Goal: Task Accomplishment & Management: Manage account settings

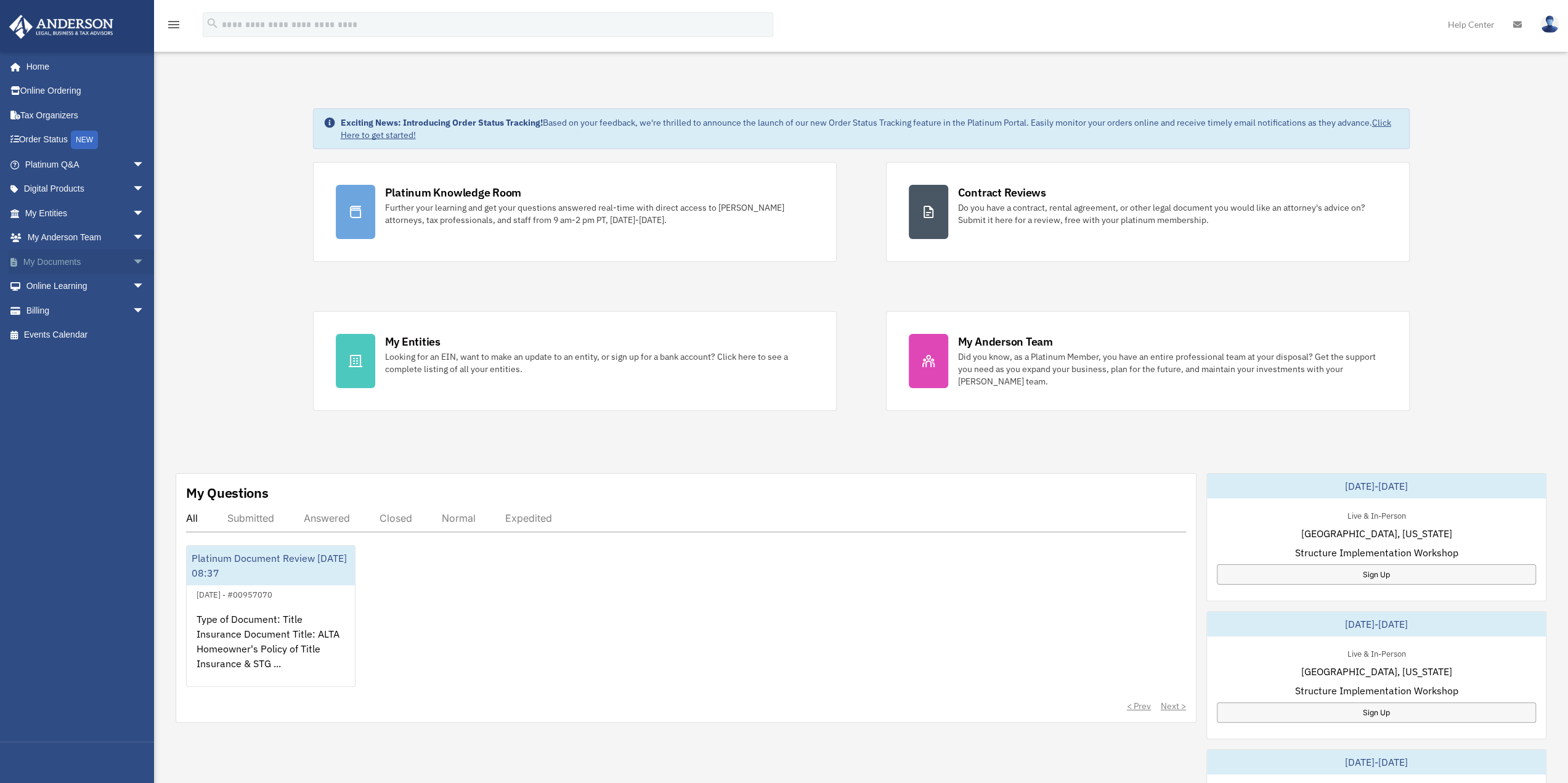
click at [132, 260] on span "arrow_drop_down" at bounding box center [144, 261] width 25 height 25
click at [41, 285] on span at bounding box center [40, 286] width 8 height 9
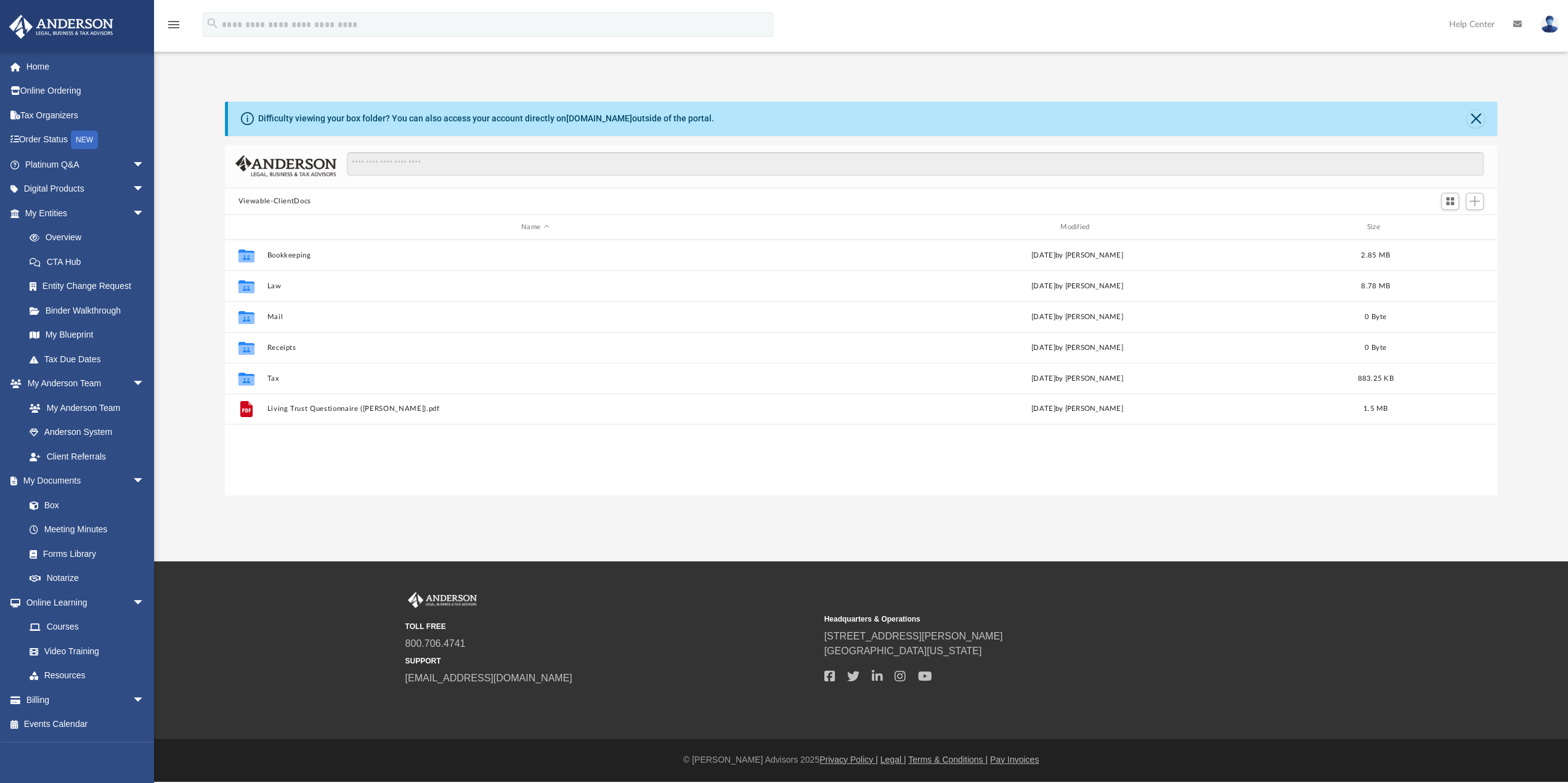
scroll to position [271, 1263]
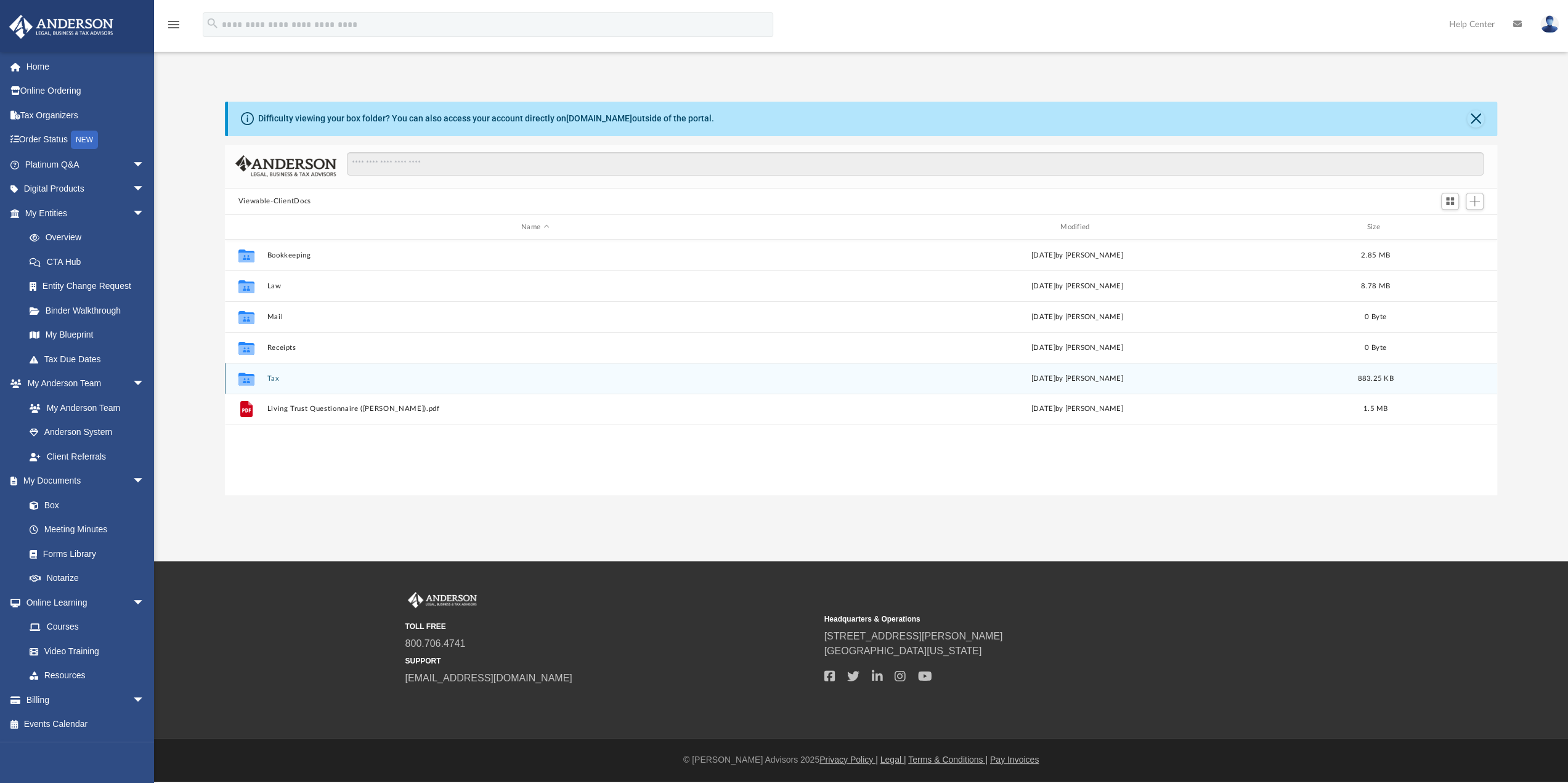
click at [274, 376] on button "Tax" at bounding box center [535, 378] width 536 height 8
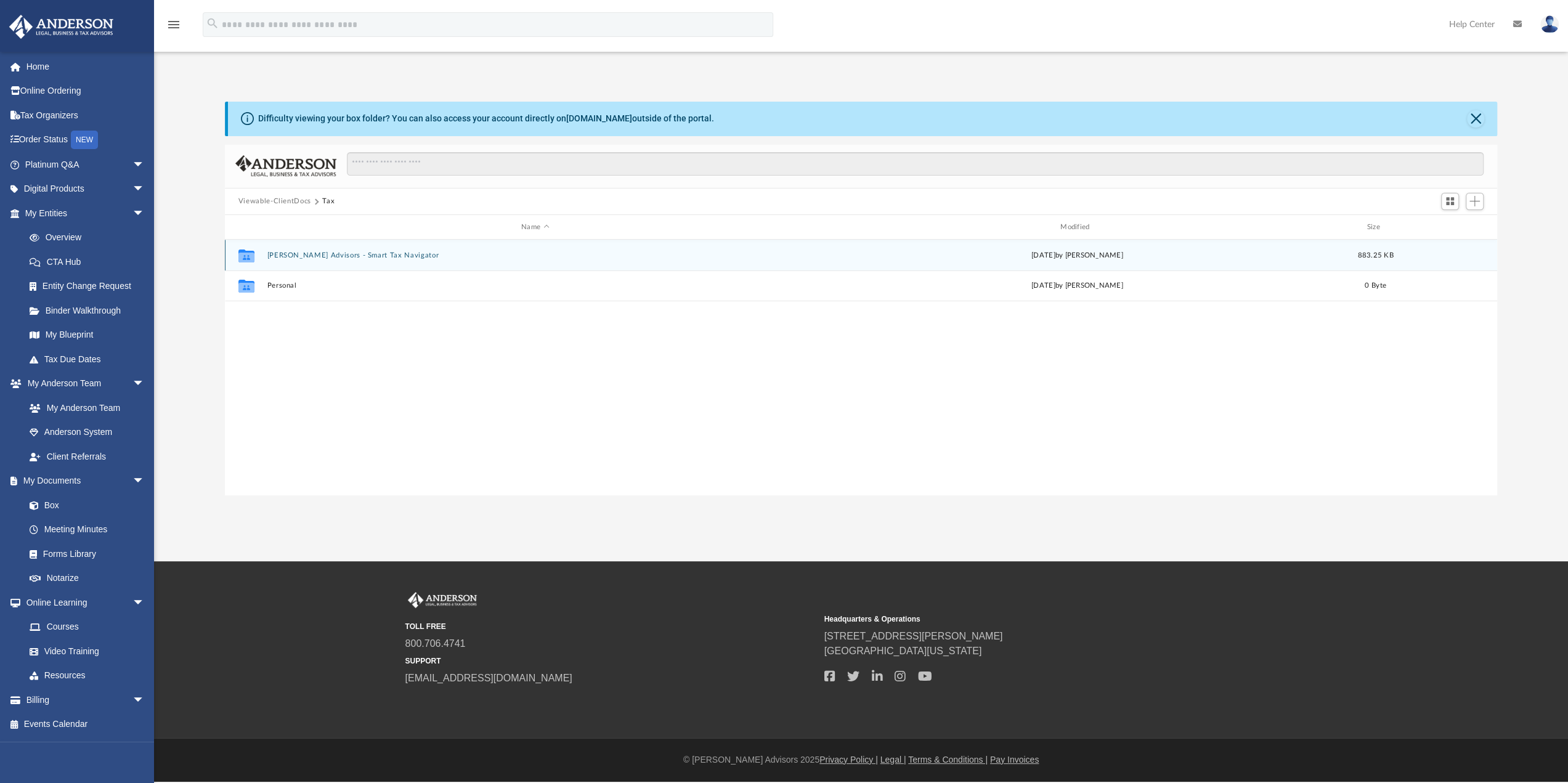
click at [336, 254] on button "[PERSON_NAME] Advisors - Smart Tax Navigator" at bounding box center [535, 254] width 536 height 8
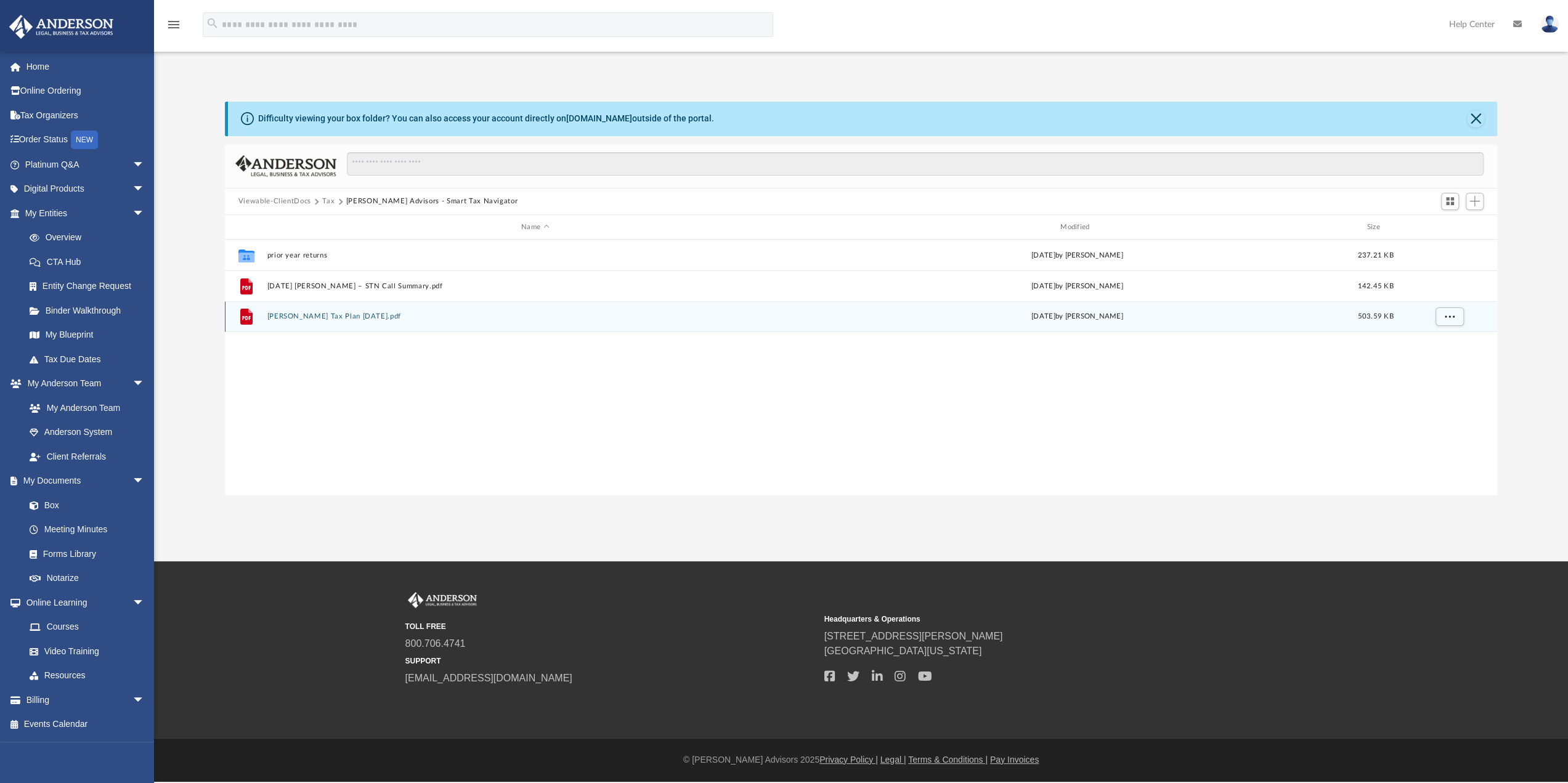
click at [320, 316] on button "[PERSON_NAME] Tax Plan [DATE].pdf" at bounding box center [535, 316] width 536 height 8
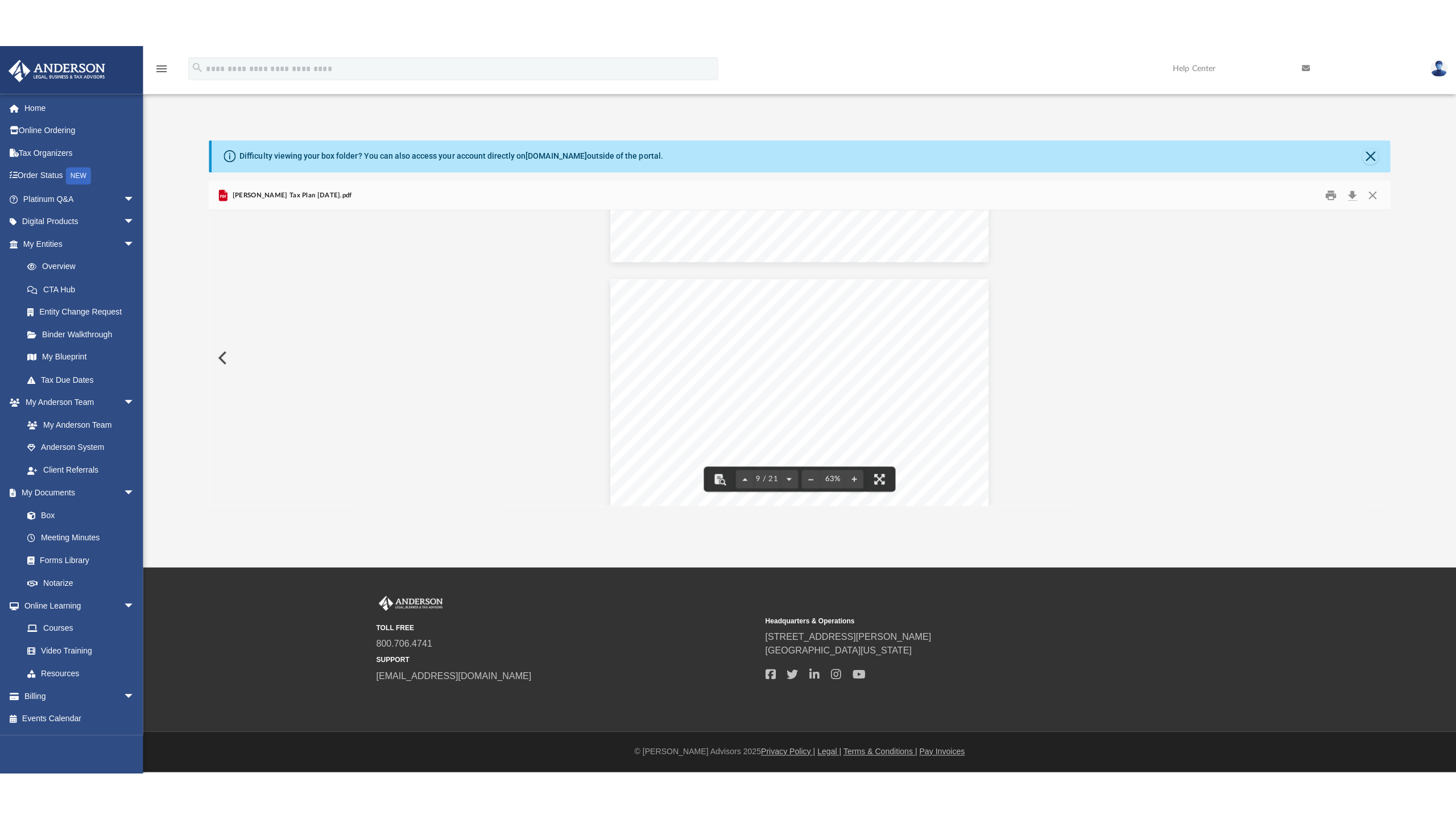
scroll to position [2445, 0]
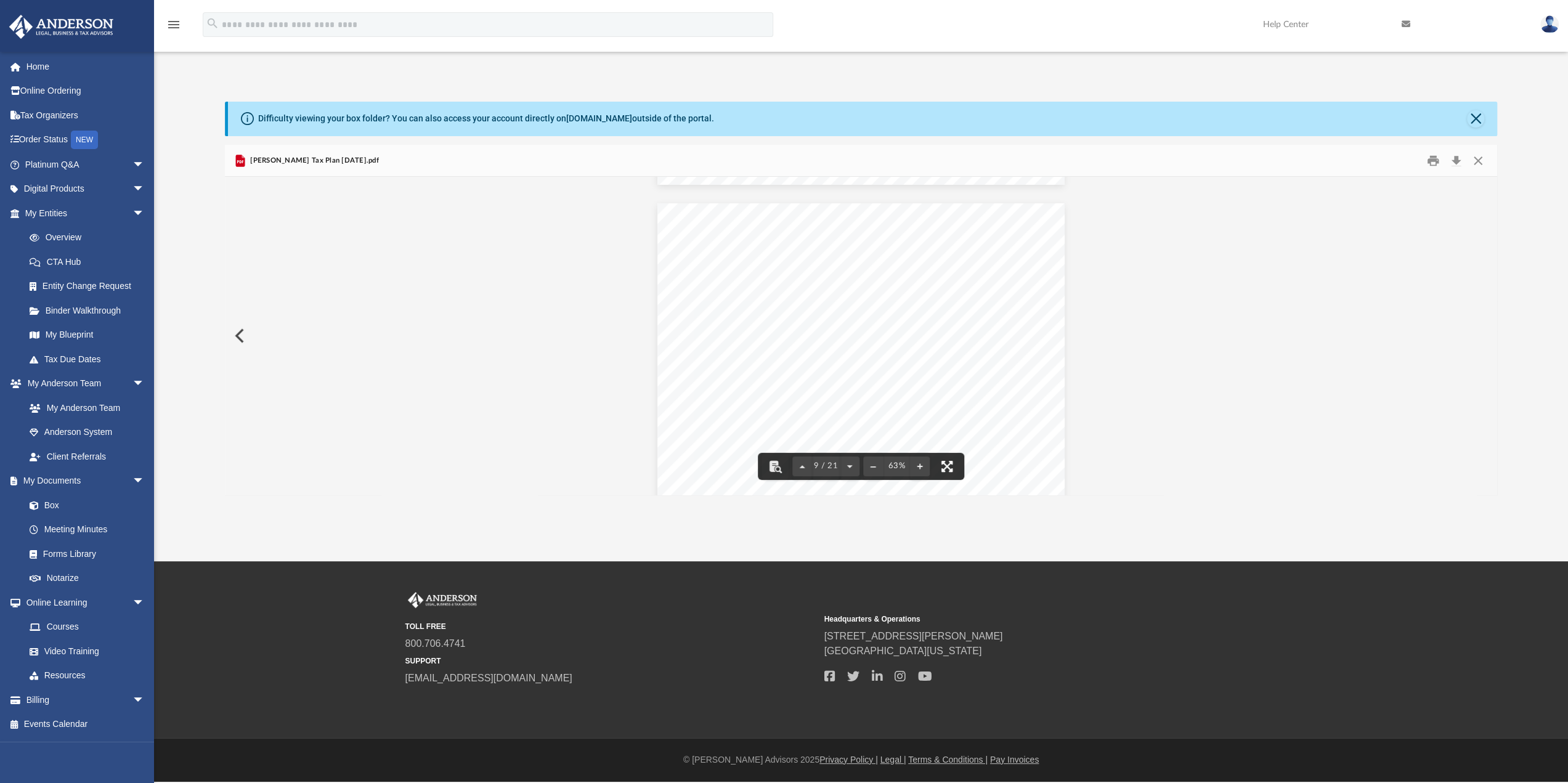
click at [949, 468] on button "File preview" at bounding box center [947, 467] width 28 height 28
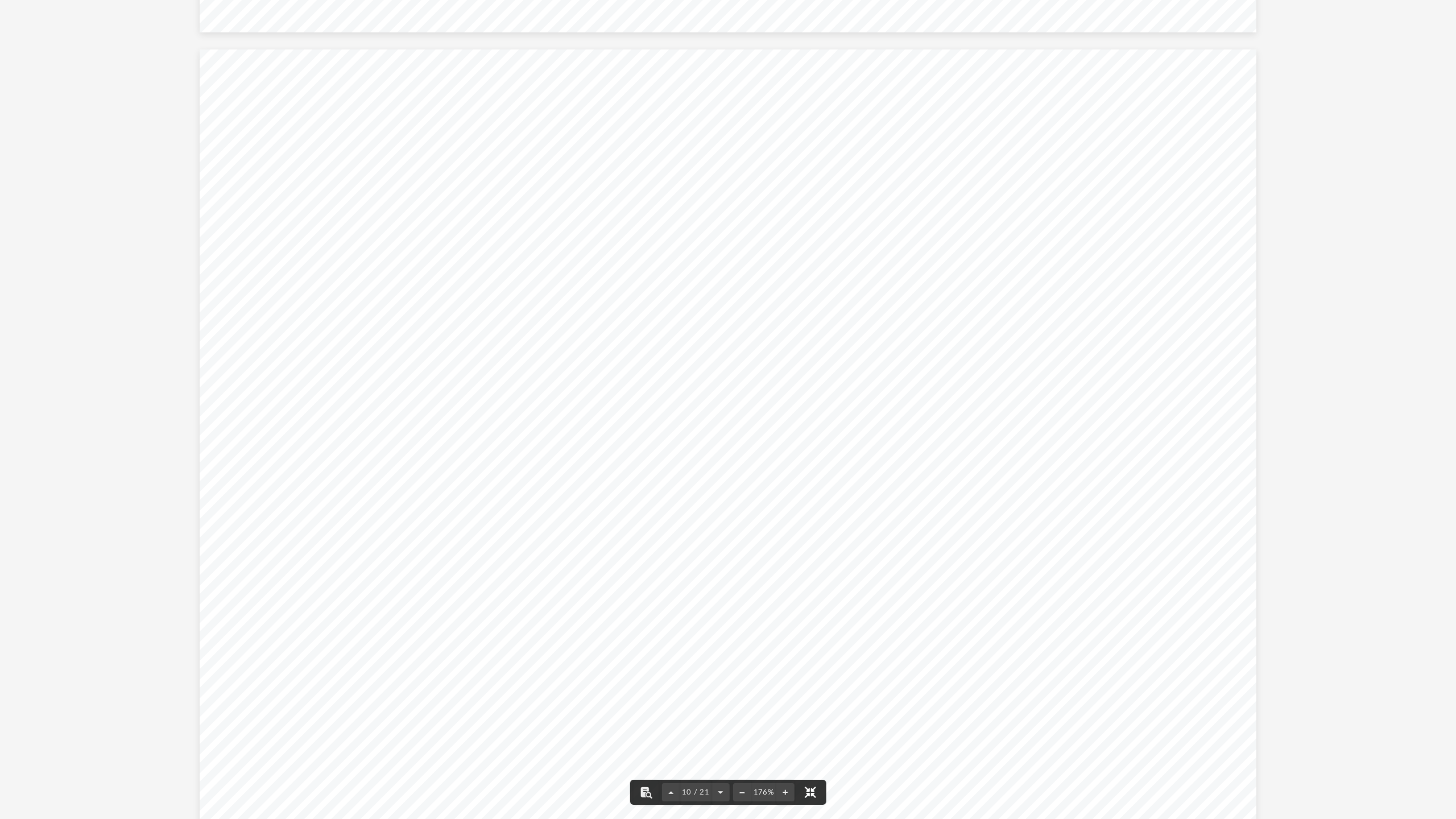
scroll to position [7518, 0]
click at [838, 356] on span "Schedule C" at bounding box center [818, 358] width 52 height 9
click at [914, 391] on div "Implementation & Next Steps Dear [PERSON_NAME], The tax plan provided to you is…" at bounding box center [728, 397] width 1057 height 816
drag, startPoint x: 395, startPoint y: 542, endPoint x: 603, endPoint y: 536, distance: 208.1
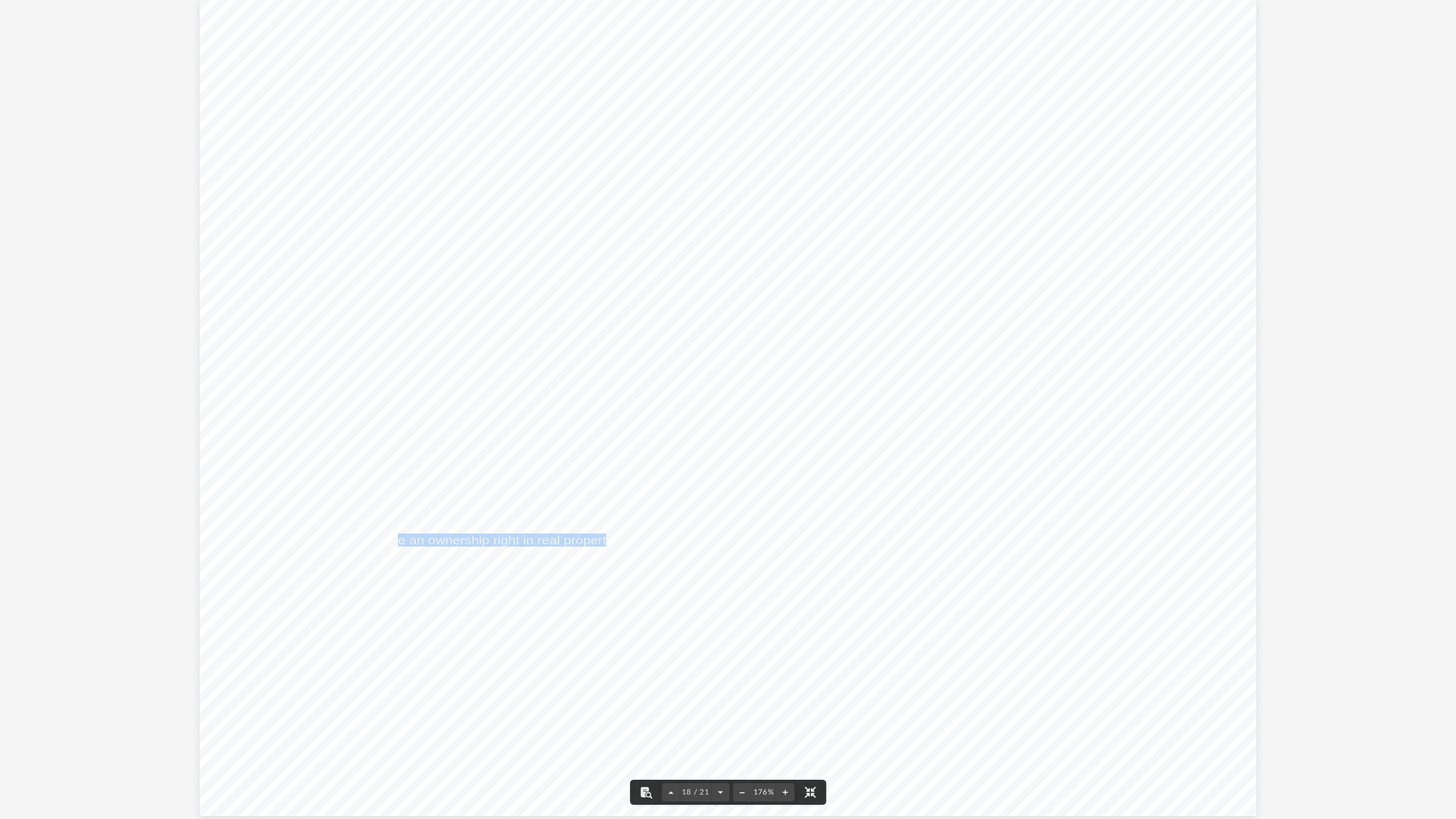
click at [603, 536] on span "You must have an ownership right in real property." at bounding box center [466, 540] width 299 height 12
click at [707, 536] on div "Strategy FED Cost Segregation Description Commercial and residential property o…" at bounding box center [728, 408] width 1057 height 816
click at [844, 530] on div "Strategy FED Cost Segregation Description Commercial and residential property o…" at bounding box center [728, 408] width 1057 height 816
click at [816, 590] on div "Strategy FED Cost Segregation Description Commercial and residential property o…" at bounding box center [728, 408] width 1057 height 816
click at [488, 562] on span "You must complete a cost segregation study." at bounding box center [452, 559] width 270 height 12
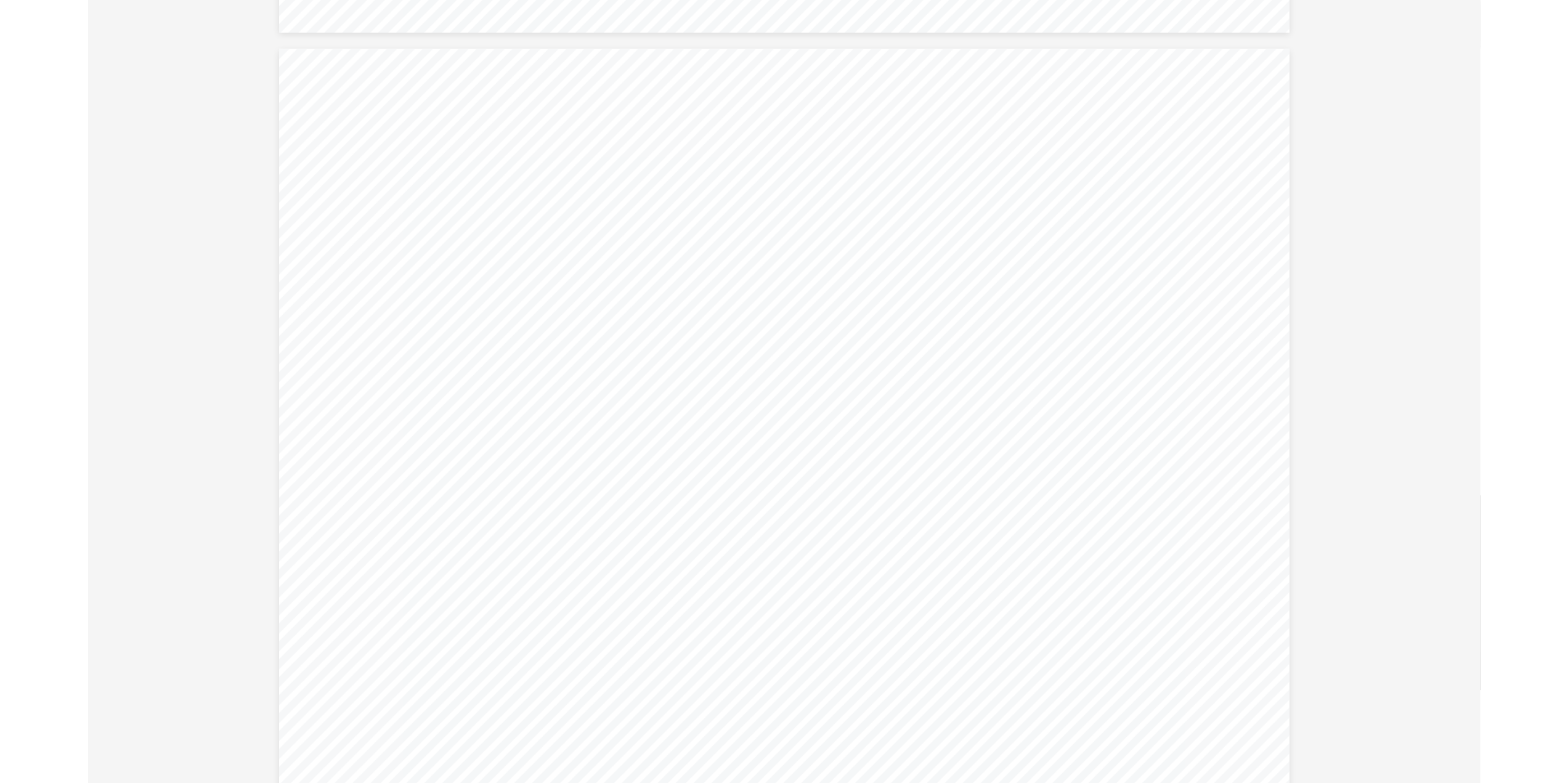
scroll to position [17938, 0]
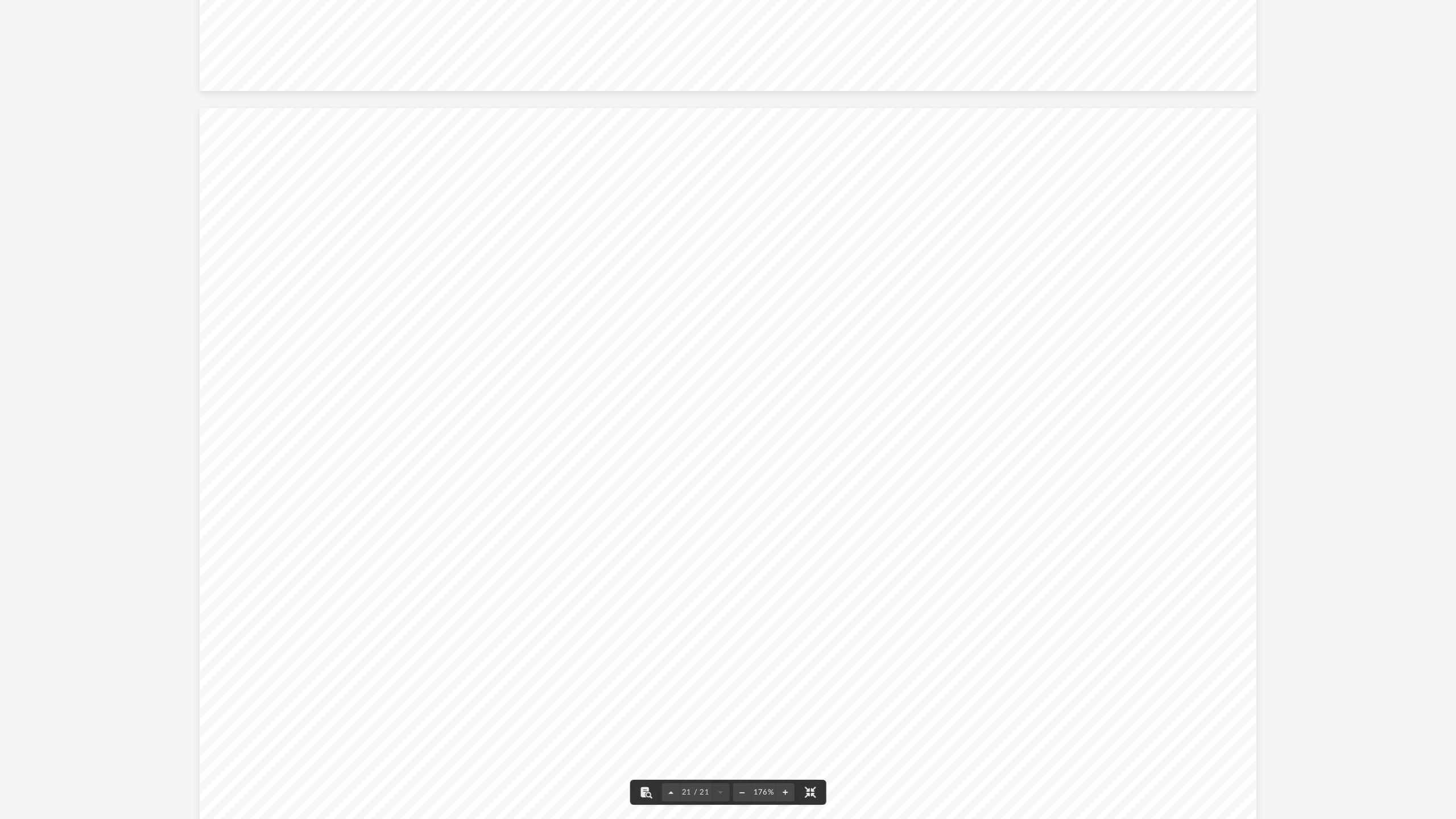
click at [814, 722] on button "File preview" at bounding box center [811, 792] width 25 height 25
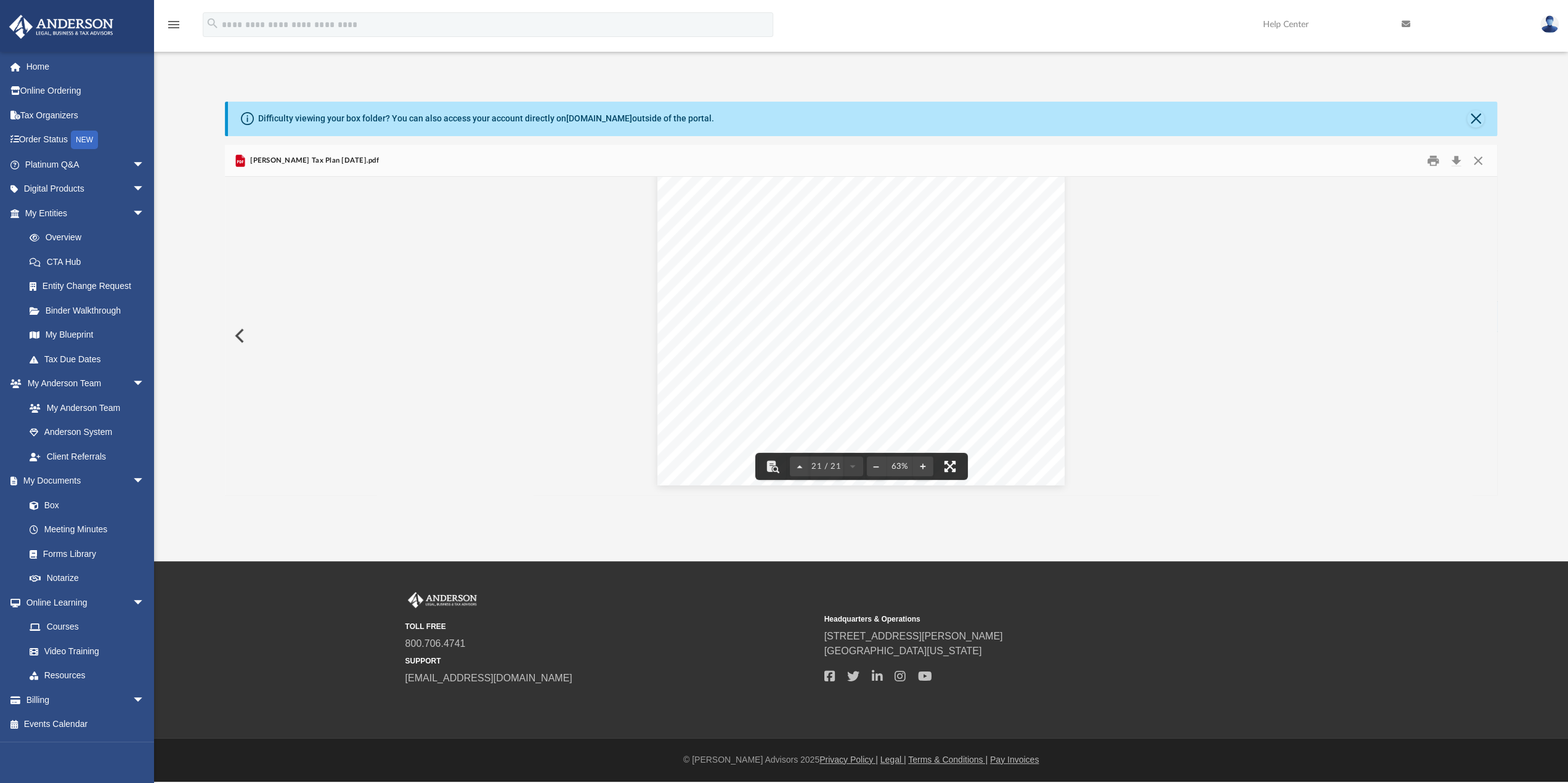
scroll to position [271, 1263]
click at [231, 339] on button "Preview" at bounding box center [239, 335] width 28 height 34
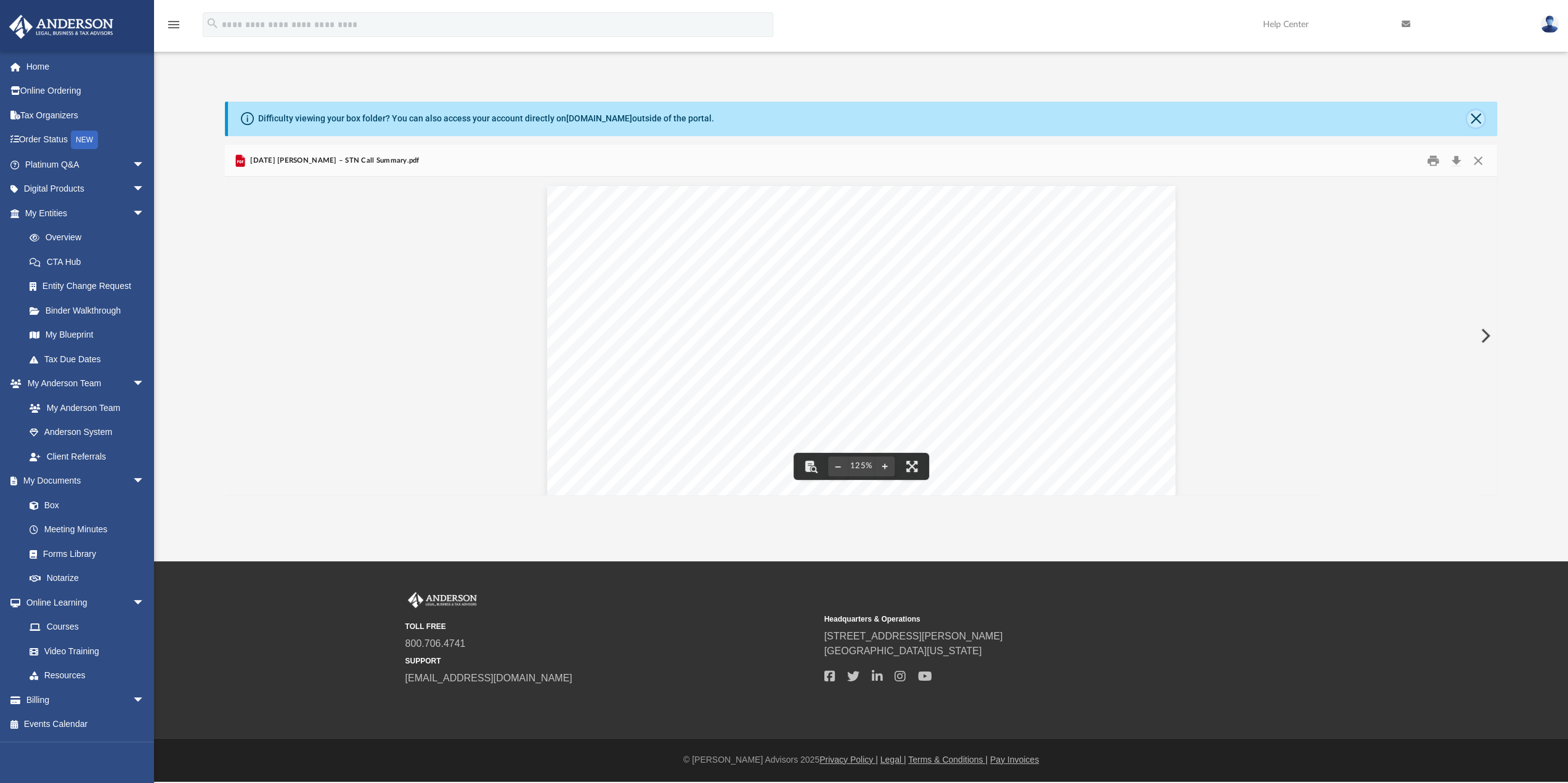
click at [1472, 120] on button "Close" at bounding box center [1475, 119] width 17 height 17
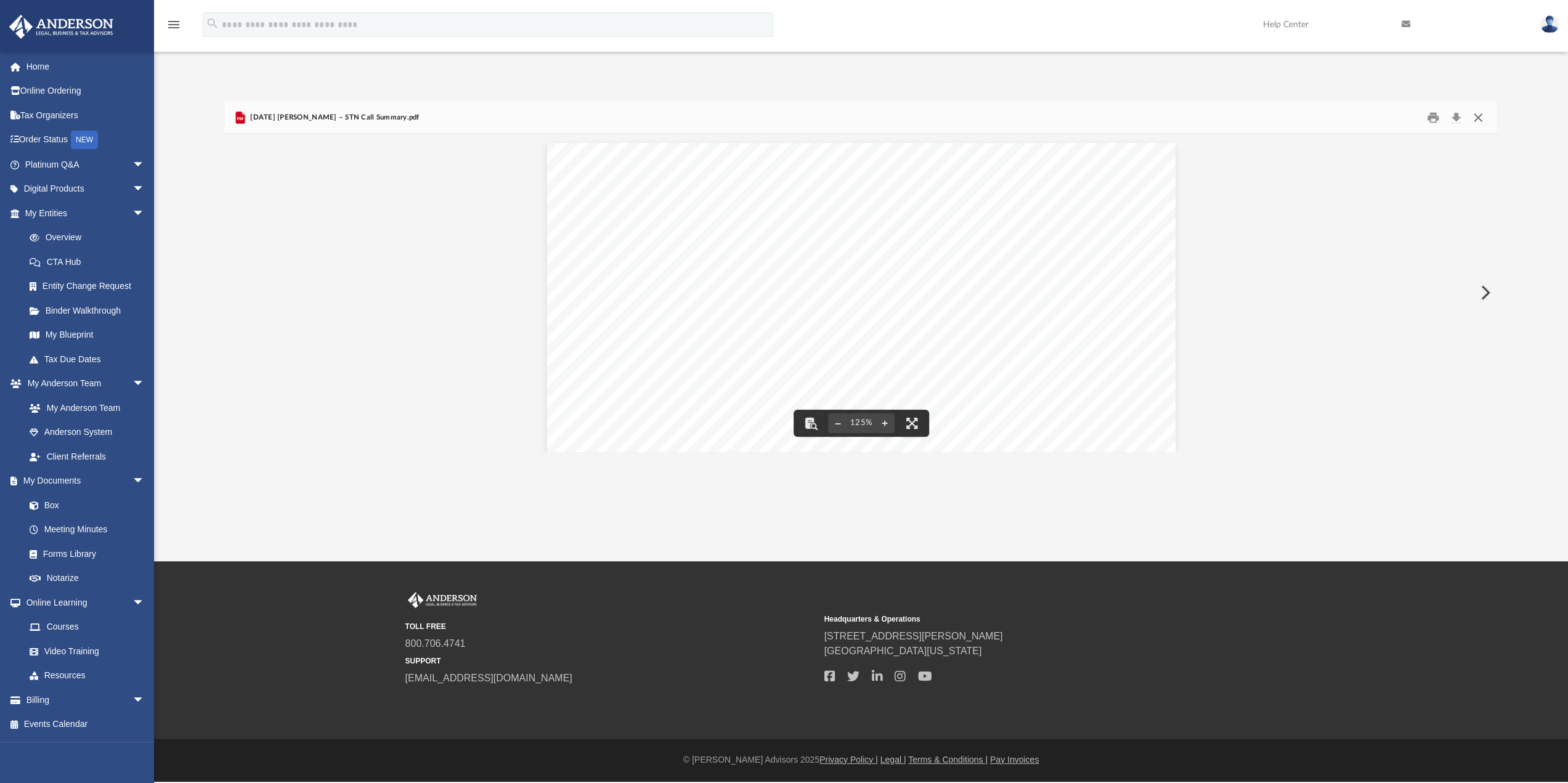
click at [1478, 123] on button "Close" at bounding box center [1478, 117] width 22 height 19
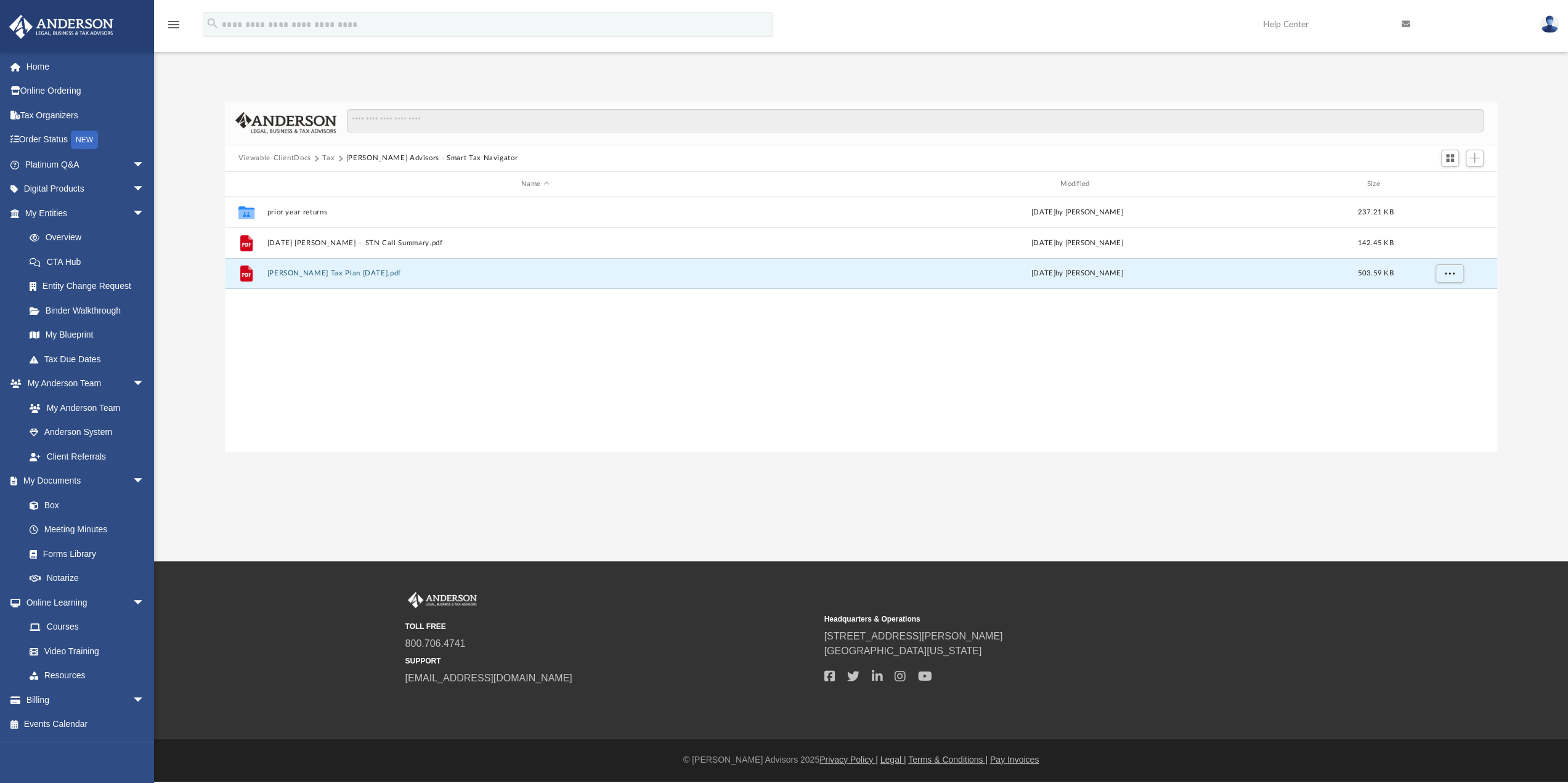
click at [407, 387] on div "Collaborated Folder prior year returns [DATE] by [PERSON_NAME] 237.21 KB File […" at bounding box center [861, 324] width 1272 height 255
click at [1476, 163] on span "Add" at bounding box center [1474, 158] width 10 height 10
click at [1453, 184] on li "Upload" at bounding box center [1457, 182] width 40 height 13
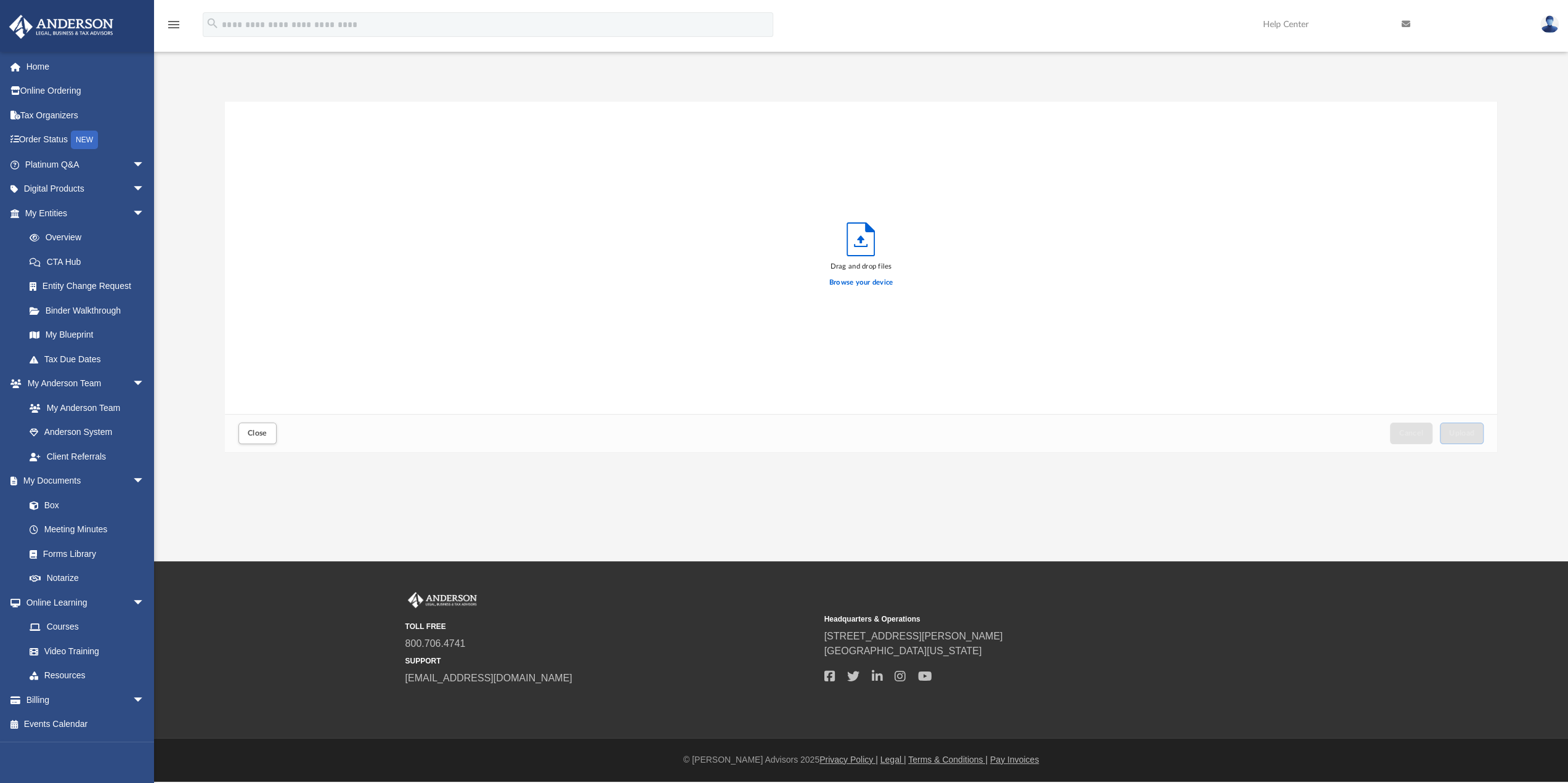
scroll to position [303, 1263]
click at [1479, 436] on button "Upload" at bounding box center [1462, 433] width 45 height 21
click at [245, 436] on button "Close" at bounding box center [257, 433] width 38 height 21
